Goal: Task Accomplishment & Management: Manage account settings

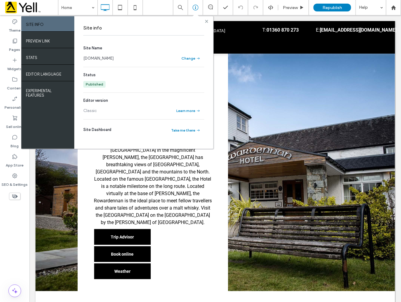
click at [205, 22] on icon at bounding box center [206, 21] width 3 height 3
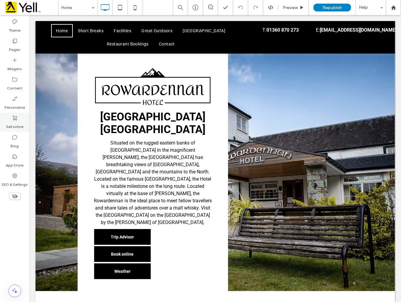
click at [16, 120] on icon at bounding box center [15, 118] width 6 height 6
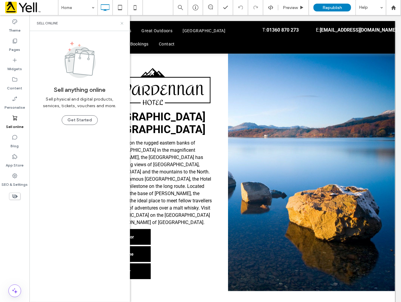
click at [124, 23] on icon at bounding box center [122, 23] width 5 height 5
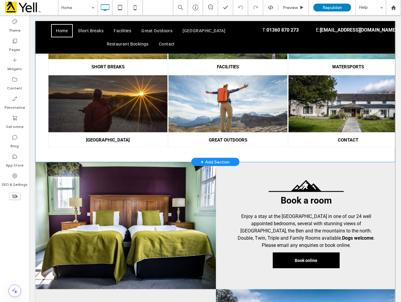
scroll to position [216, 0]
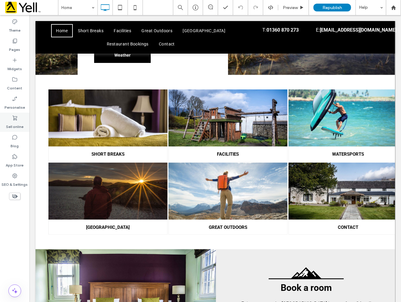
click at [15, 118] on use at bounding box center [15, 117] width 5 height 5
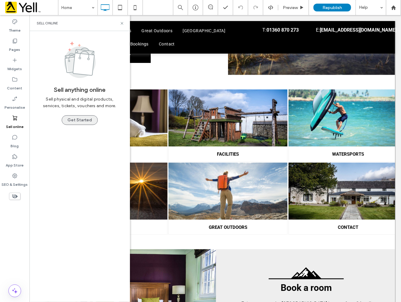
click at [83, 123] on button "Get Started" at bounding box center [80, 120] width 36 height 10
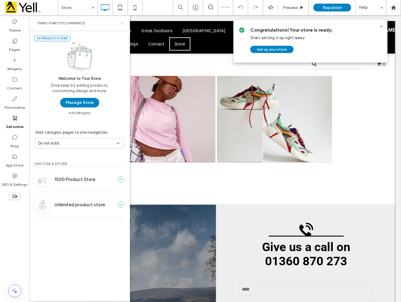
click at [122, 24] on icon at bounding box center [122, 23] width 5 height 5
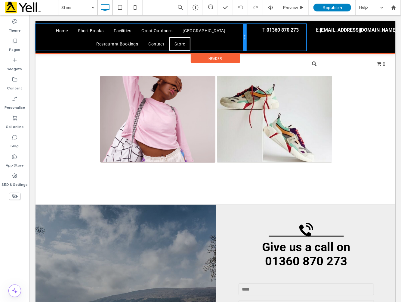
drag, startPoint x: 245, startPoint y: 44, endPoint x: 282, endPoint y: 59, distance: 39.4
click at [252, 44] on div "Home Short Breaks Facilities Great Outdoors [GEOGRAPHIC_DATA] Restaurant Bookin…" at bounding box center [215, 37] width 361 height 26
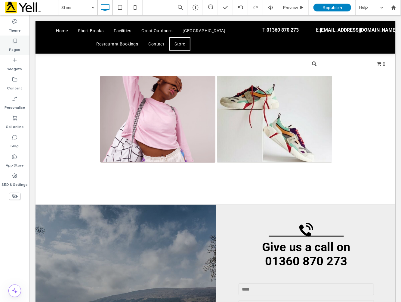
click at [13, 49] on label "Pages" at bounding box center [14, 48] width 11 height 8
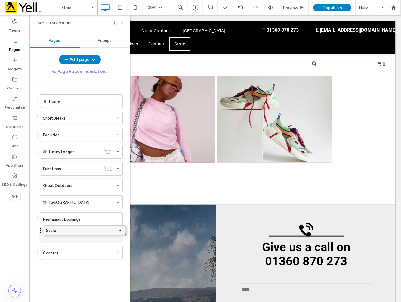
drag, startPoint x: 62, startPoint y: 251, endPoint x: 65, endPoint y: 229, distance: 21.8
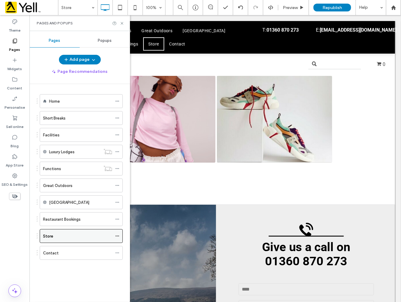
click at [118, 235] on icon at bounding box center [117, 236] width 4 height 4
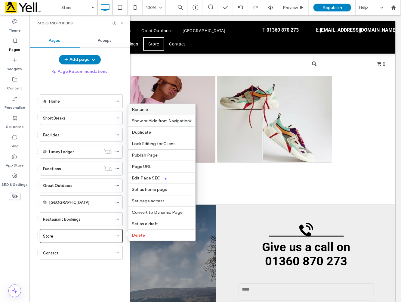
click at [148, 110] on label "Rename" at bounding box center [162, 109] width 60 height 5
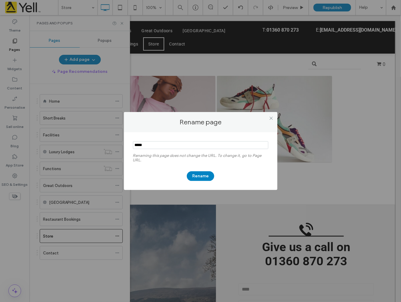
drag, startPoint x: 151, startPoint y: 143, endPoint x: 121, endPoint y: 141, distance: 29.8
click at [112, 143] on div "Rename page Renaming this page does not change the URL. To change it, go to Pag…" at bounding box center [200, 151] width 401 height 302
type input "****"
click at [199, 180] on button "Rename" at bounding box center [200, 176] width 27 height 10
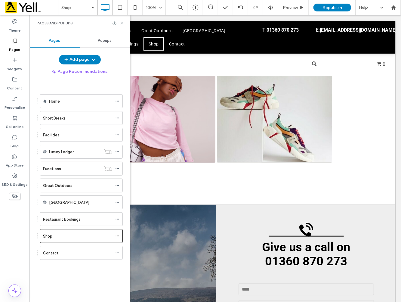
click at [121, 20] on div "Pages and Popups" at bounding box center [79, 23] width 100 height 16
click at [121, 23] on icon at bounding box center [122, 23] width 5 height 5
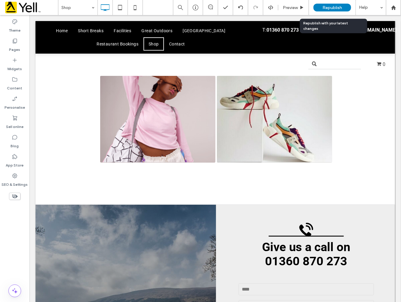
click at [327, 9] on span "Republish" at bounding box center [332, 7] width 20 height 5
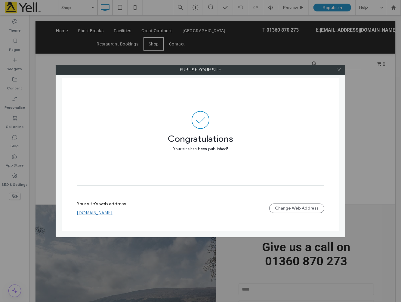
click at [339, 71] on icon at bounding box center [339, 69] width 5 height 5
